Goal: Transaction & Acquisition: Book appointment/travel/reservation

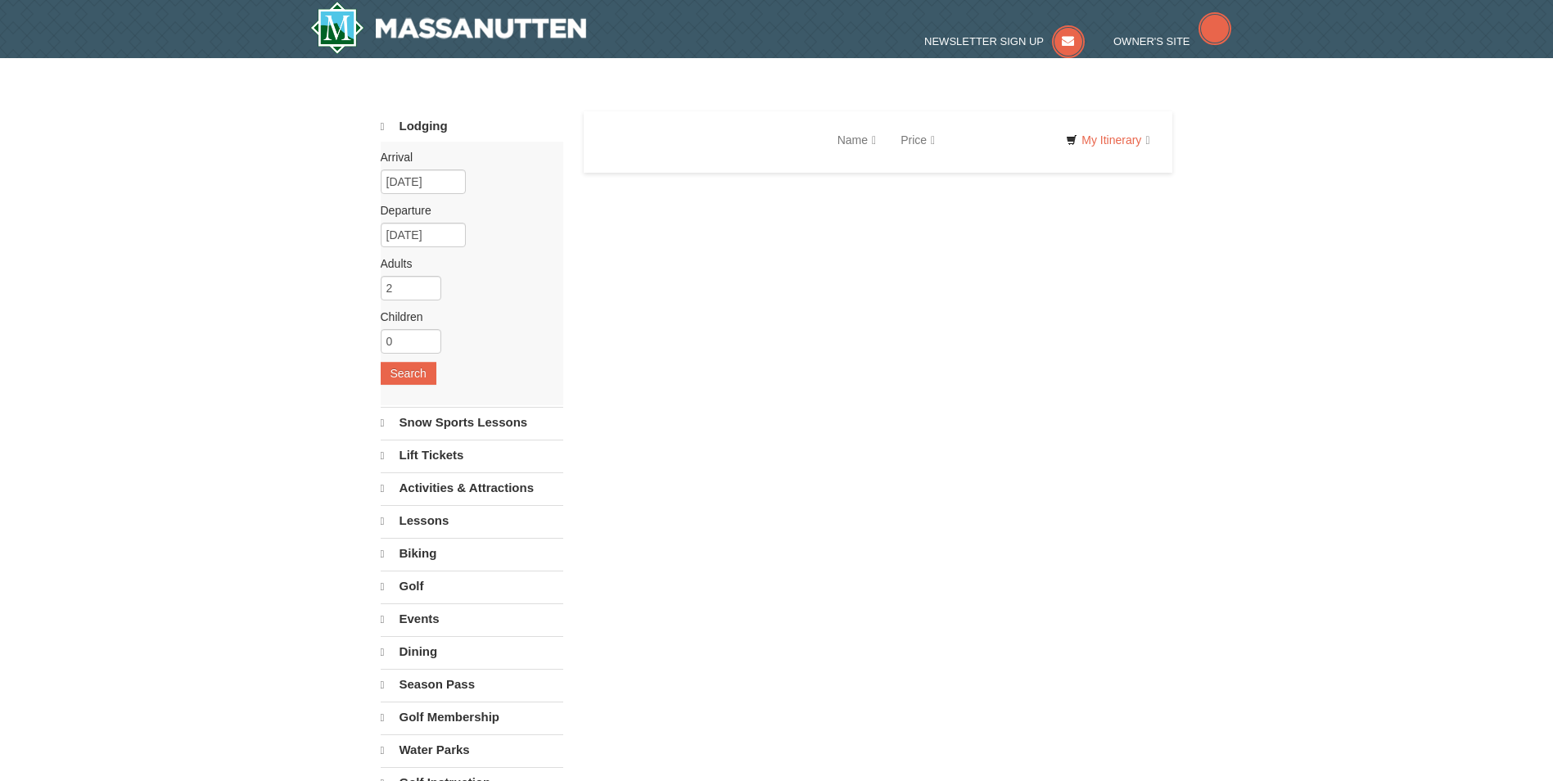
select select "9"
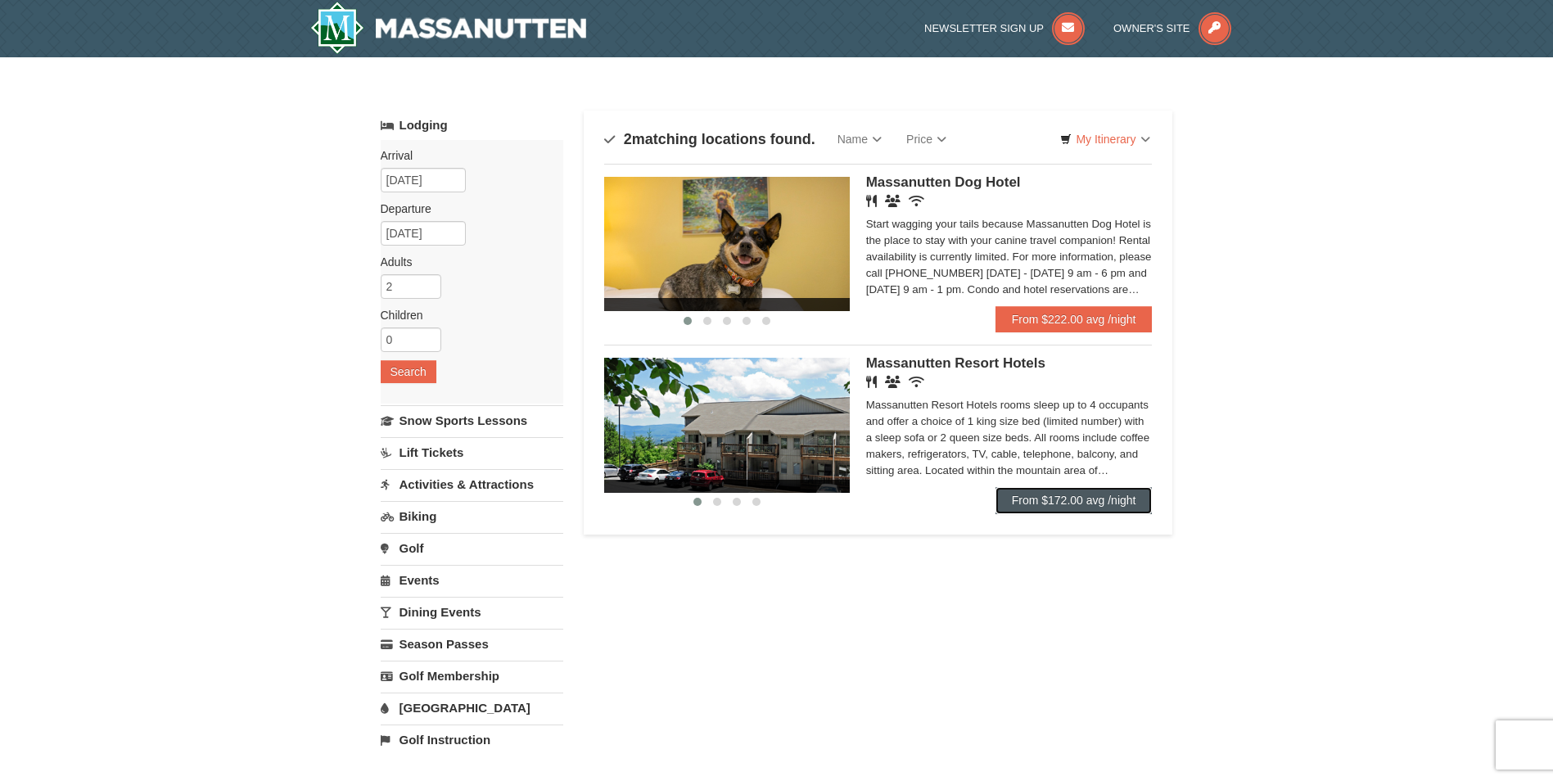
click at [1065, 501] on link "From $172.00 avg /night" at bounding box center [1074, 500] width 157 height 26
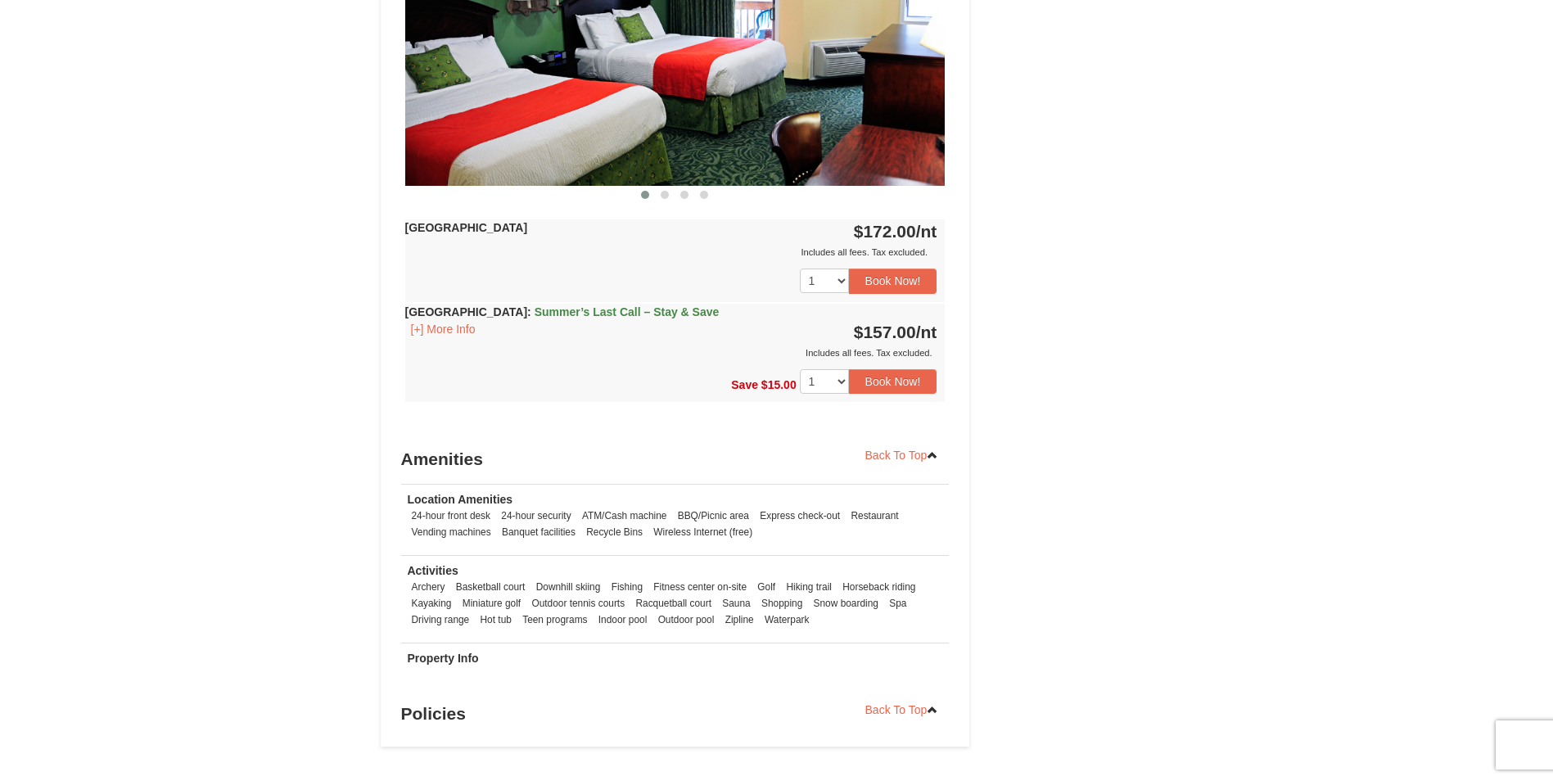
scroll to position [1310, 0]
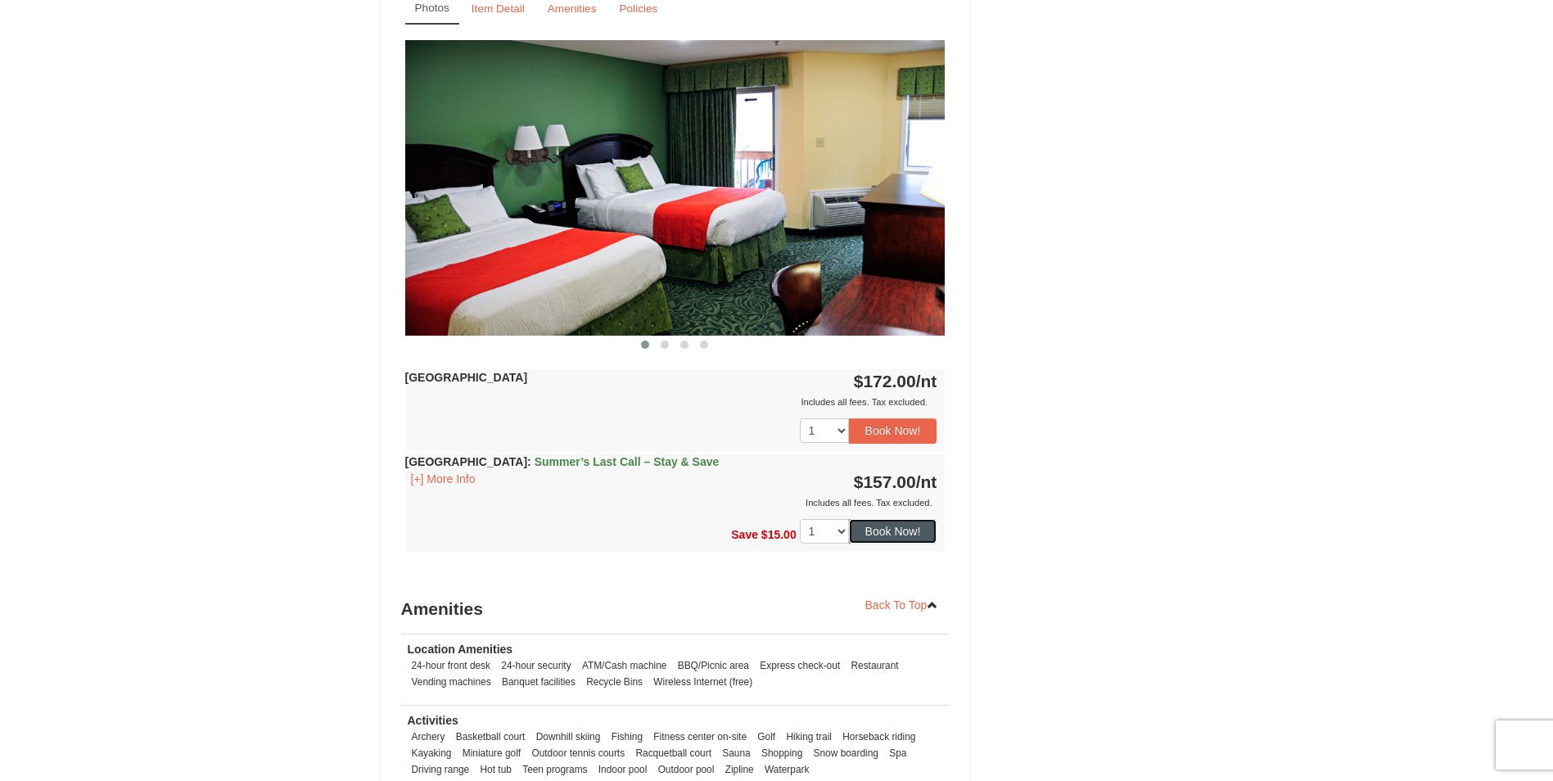
click at [886, 533] on button "Book Now!" at bounding box center [893, 531] width 88 height 25
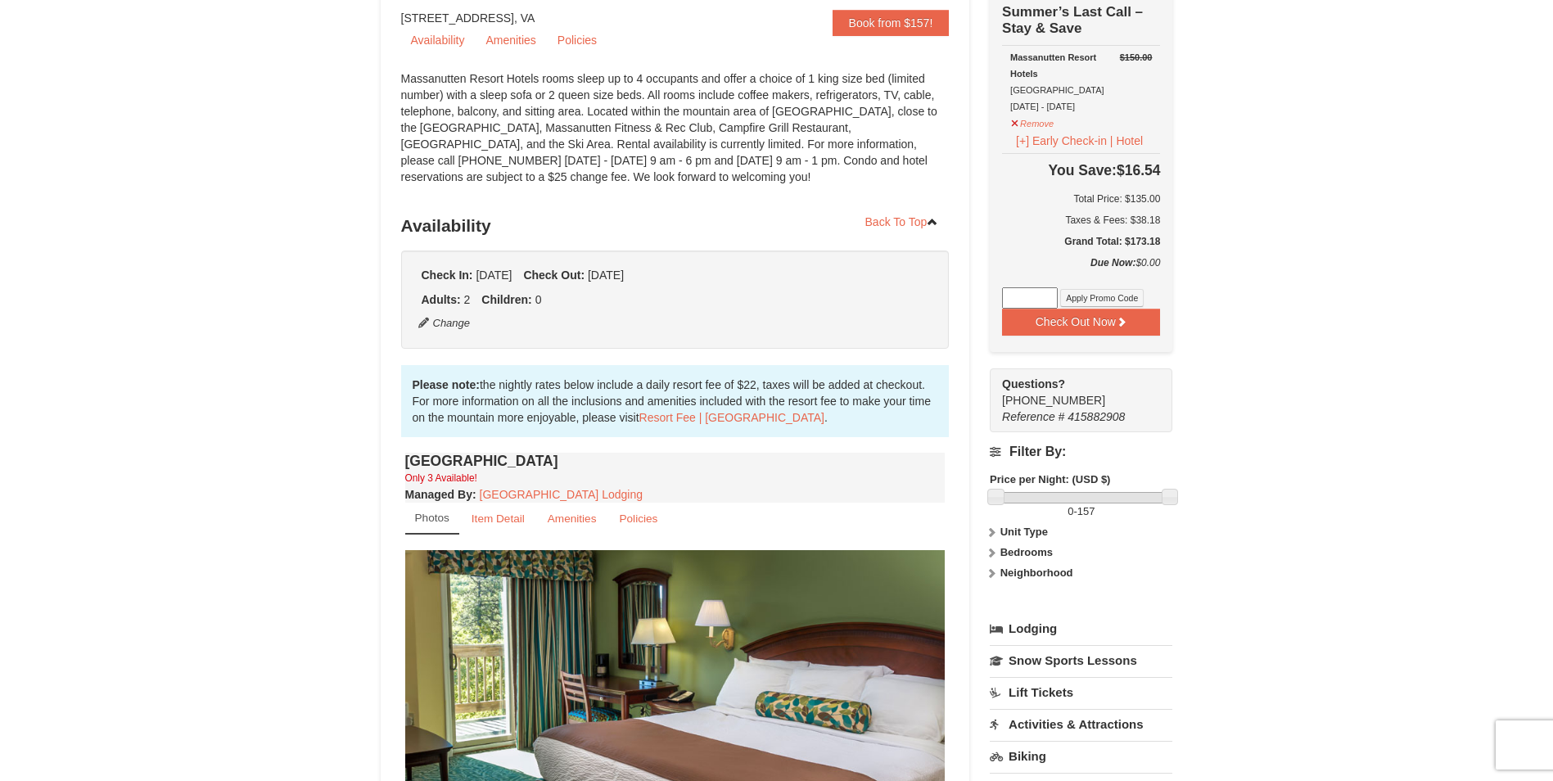
scroll to position [160, 0]
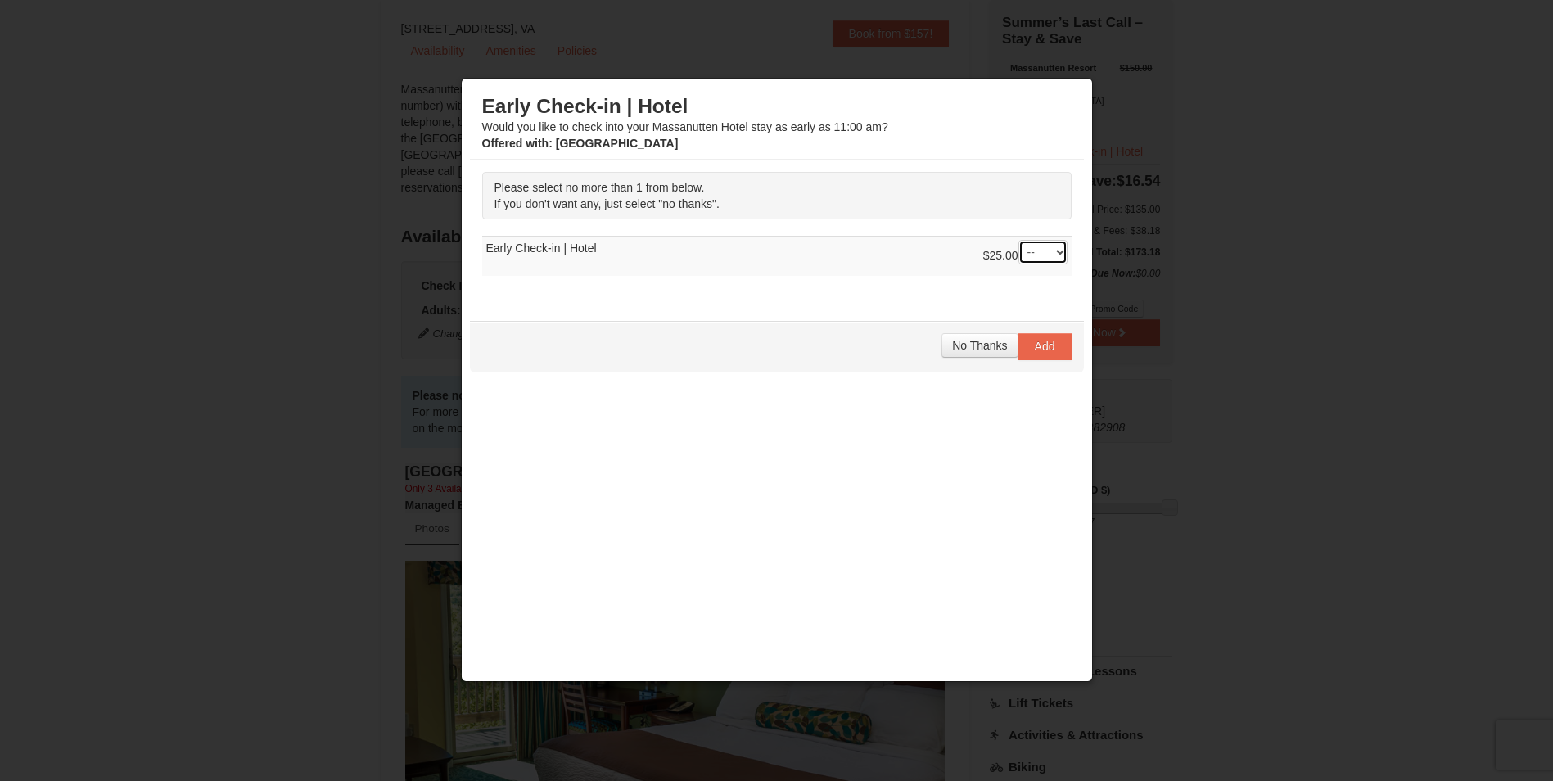
click at [1058, 254] on select "-- 01" at bounding box center [1043, 252] width 49 height 25
click at [982, 348] on span "No Thanks" at bounding box center [979, 345] width 55 height 13
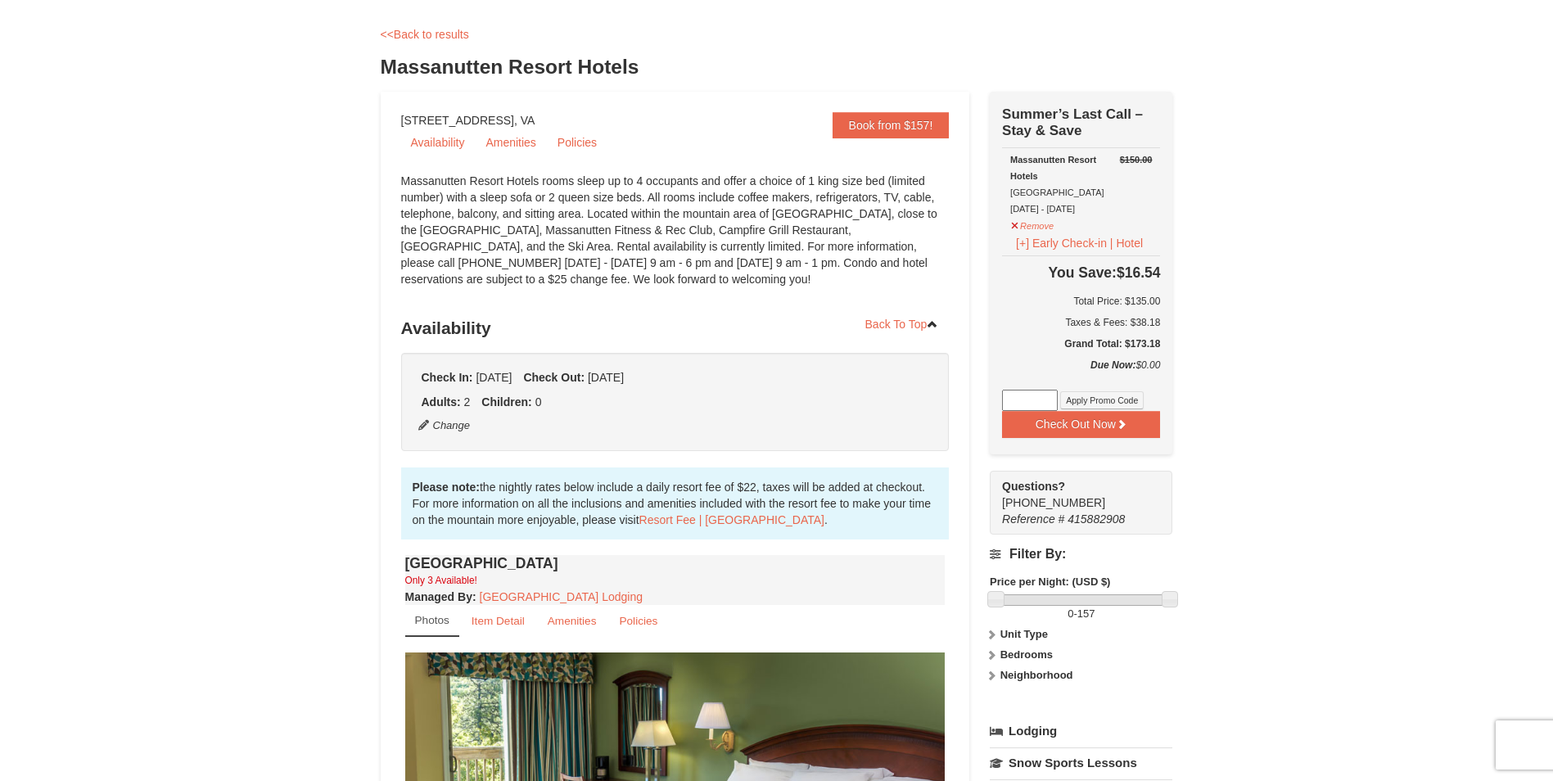
scroll to position [0, 0]
